Goal: Transaction & Acquisition: Purchase product/service

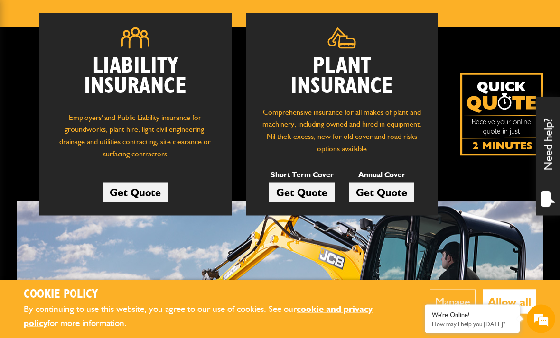
scroll to position [132, 0]
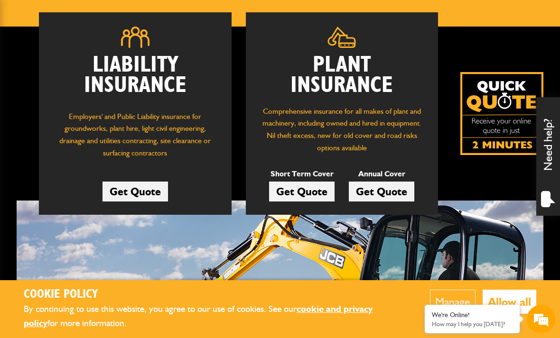
click at [305, 185] on link "Get Quote" at bounding box center [301, 192] width 65 height 20
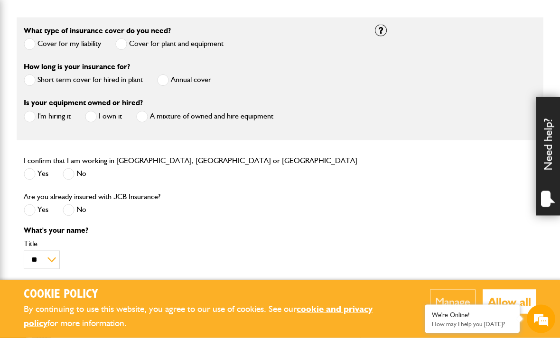
scroll to position [272, 0]
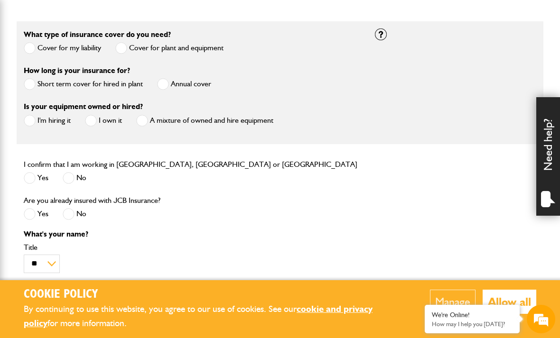
click at [32, 87] on span at bounding box center [30, 84] width 12 height 12
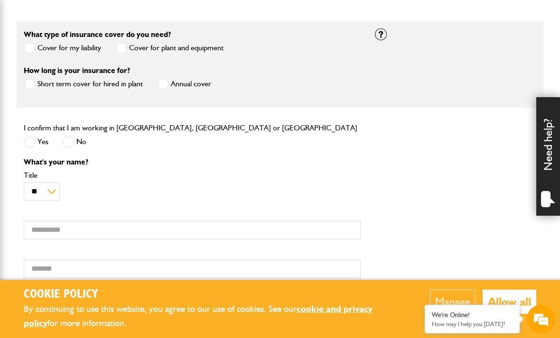
click at [31, 144] on span at bounding box center [30, 142] width 12 height 12
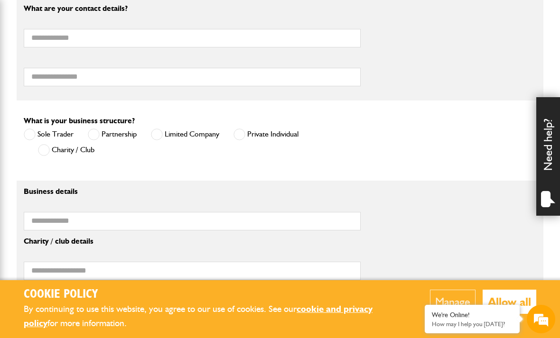
scroll to position [584, 0]
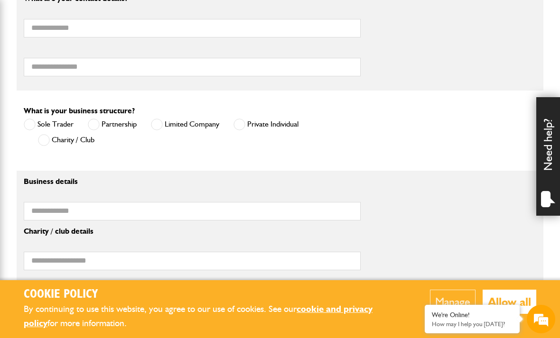
click at [248, 127] on label "Private Individual" at bounding box center [265, 125] width 65 height 12
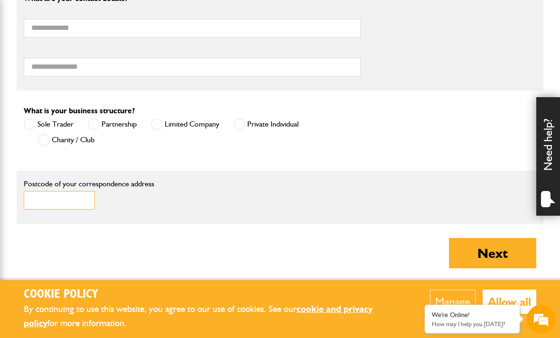
click at [31, 204] on input "Postcode of your correspondence address" at bounding box center [59, 200] width 71 height 19
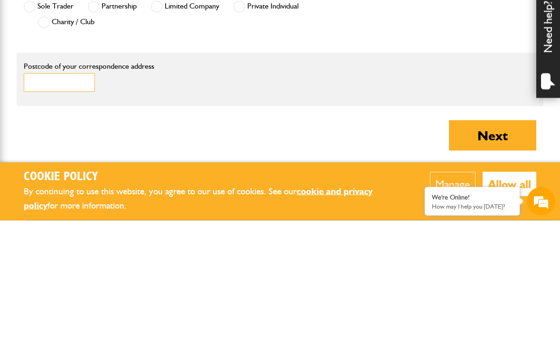
scroll to position [0, 0]
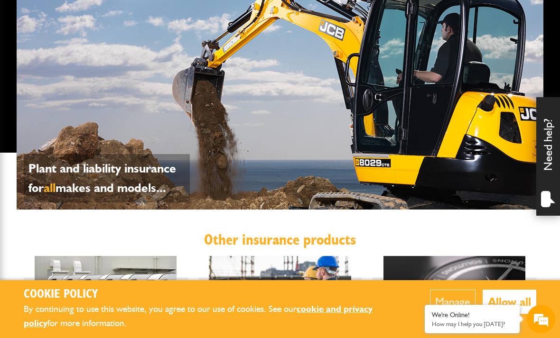
scroll to position [368, 0]
